Goal: Information Seeking & Learning: Understand process/instructions

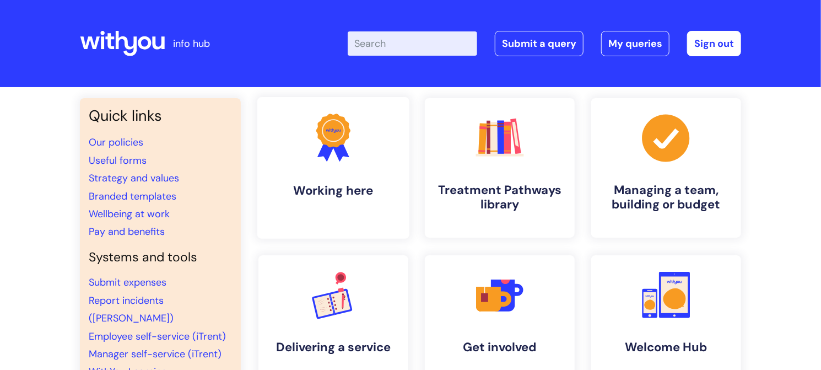
click at [325, 176] on link ".cls-1{fill:#f89b22;}.cls-1,.cls-2,.cls-3{stroke-width:0px;}.cls-2{fill:#2d3cff…" at bounding box center [333, 168] width 152 height 142
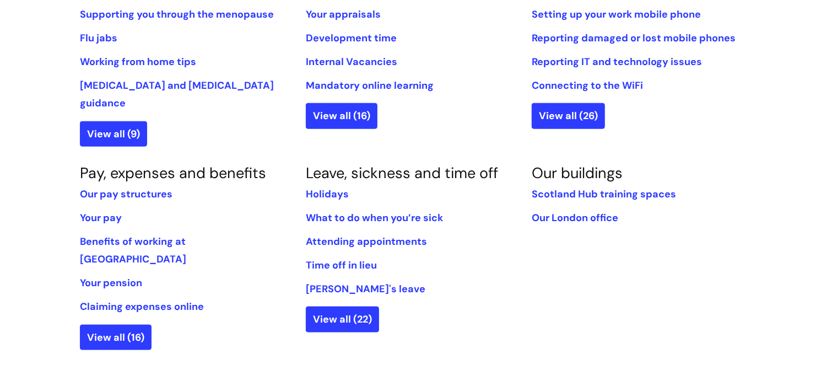
scroll to position [551, 0]
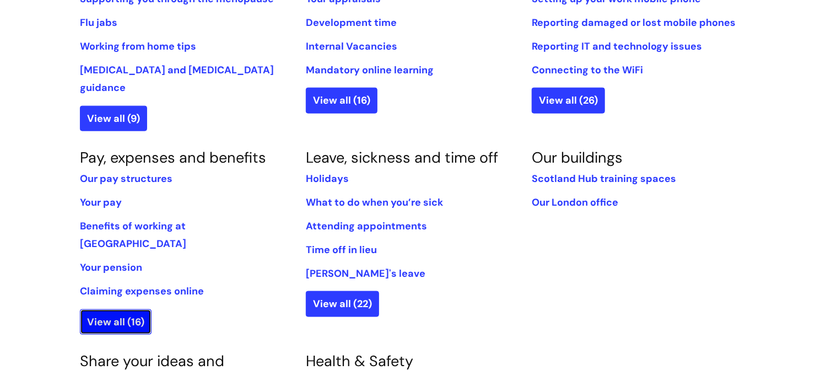
click at [115, 309] on link "View all (16)" at bounding box center [116, 321] width 72 height 25
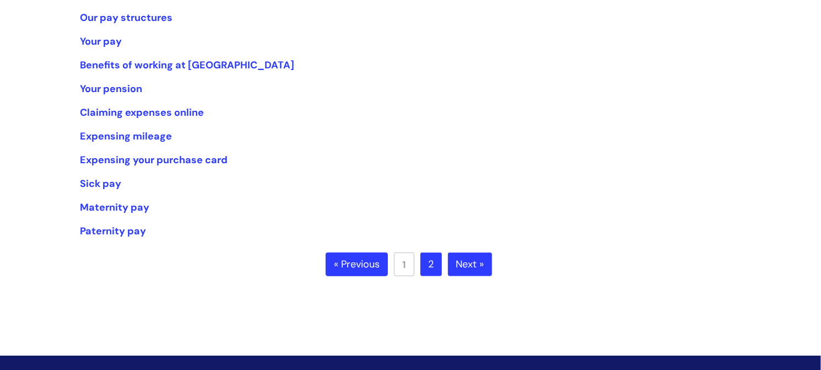
scroll to position [220, 0]
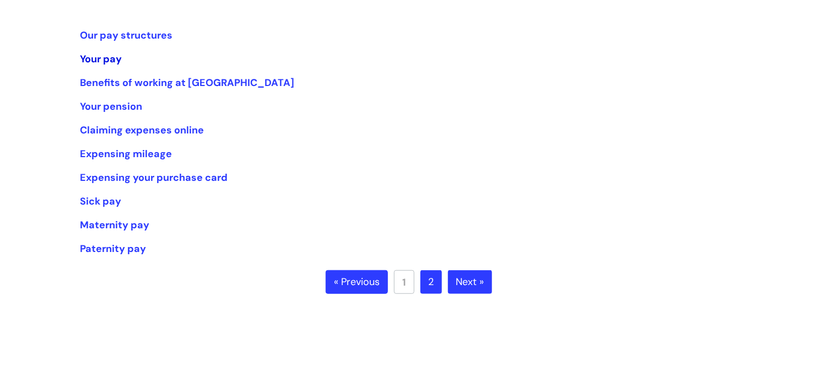
click at [88, 58] on link "Your pay" at bounding box center [101, 58] width 42 height 13
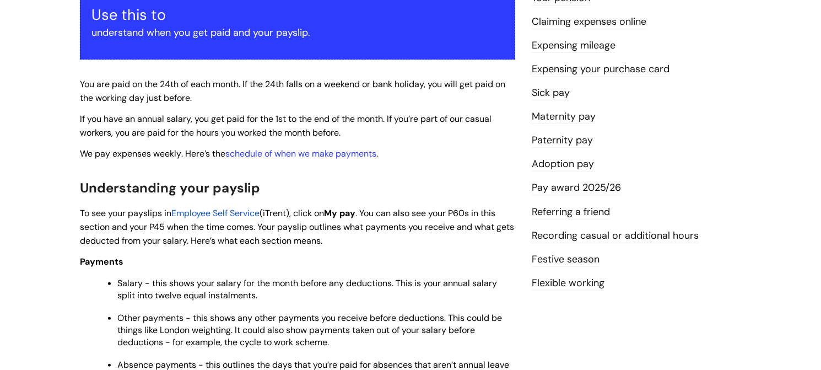
scroll to position [220, 0]
click at [586, 233] on link "Recording casual or additional hours" at bounding box center [615, 236] width 167 height 14
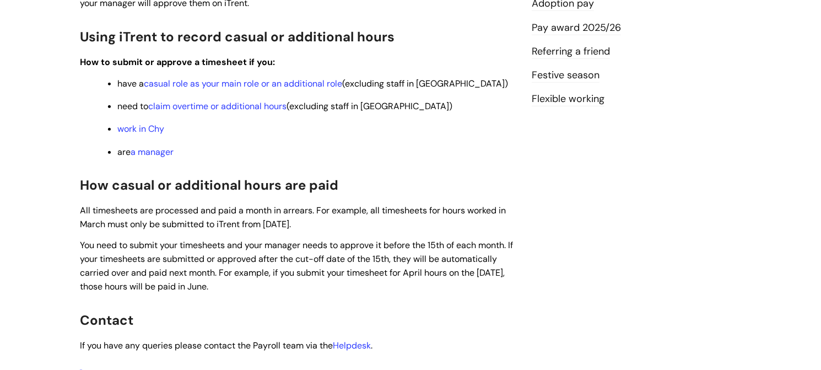
scroll to position [386, 0]
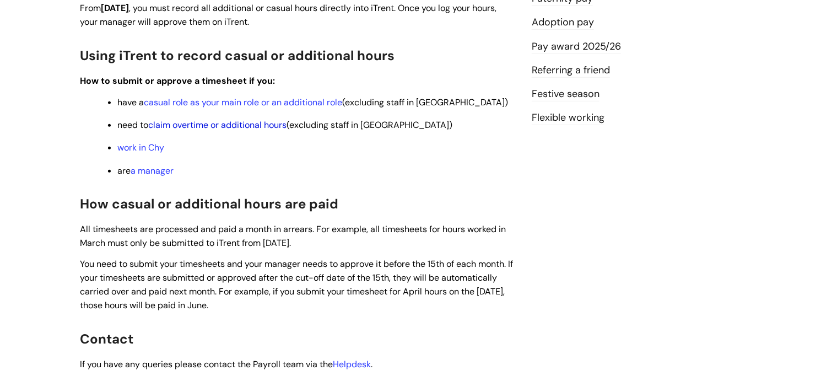
click at [180, 126] on link "claim overtime or additional hours" at bounding box center [217, 125] width 138 height 12
